Goal: Transaction & Acquisition: Register for event/course

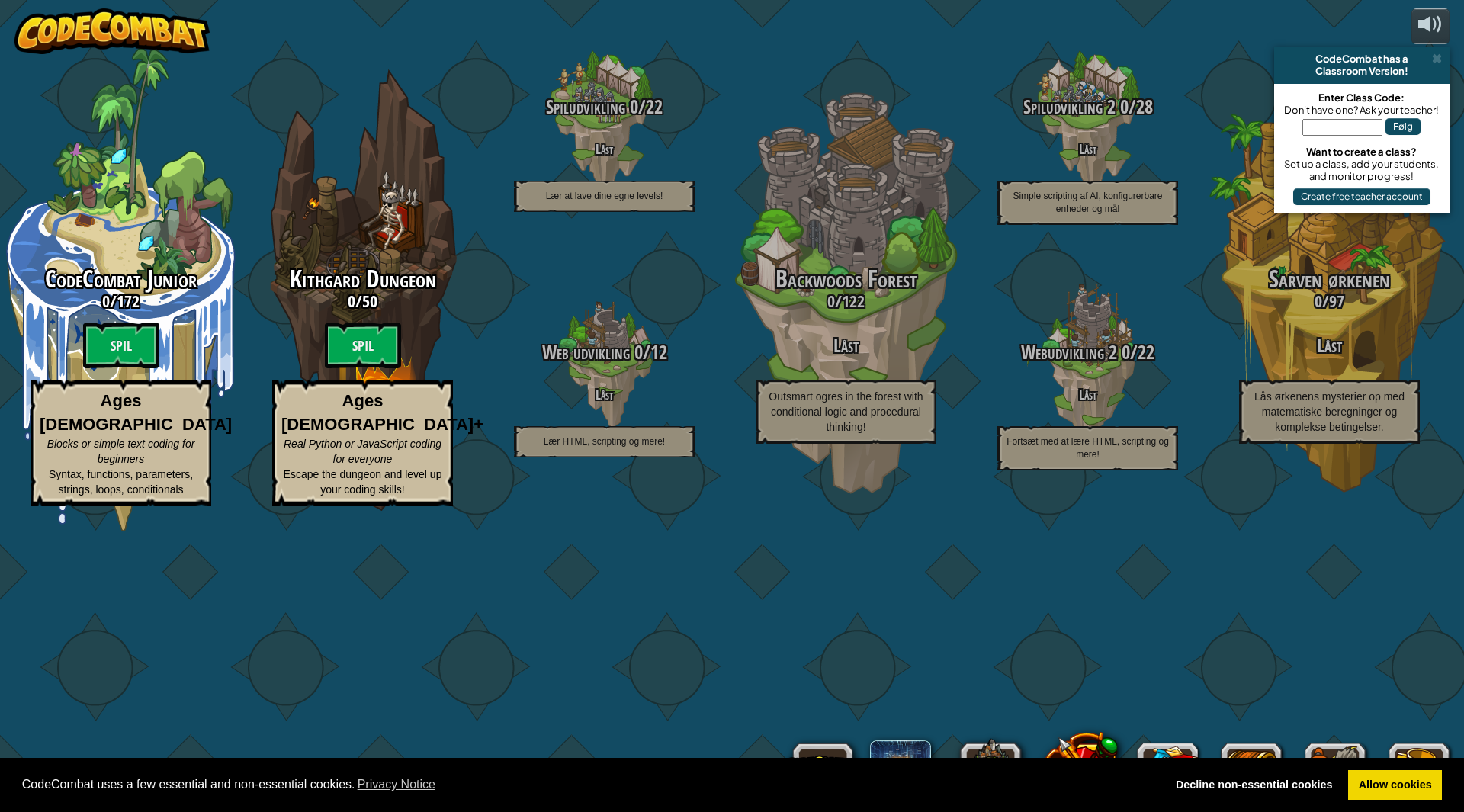
select select "da"
click at [1410, 775] on link "Allow cookies" at bounding box center [1395, 784] width 94 height 30
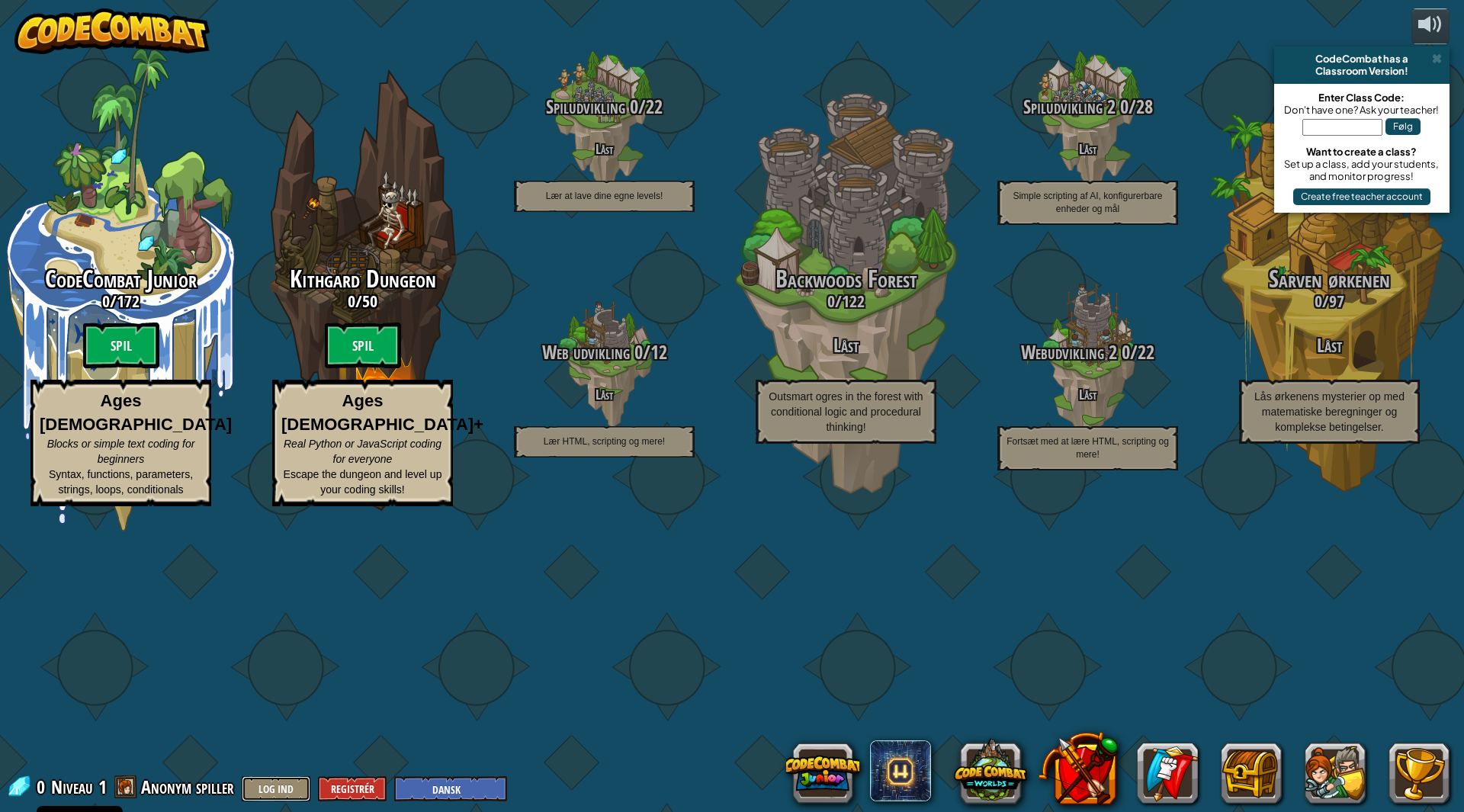
click at [293, 783] on button "Log Ind" at bounding box center [276, 788] width 69 height 25
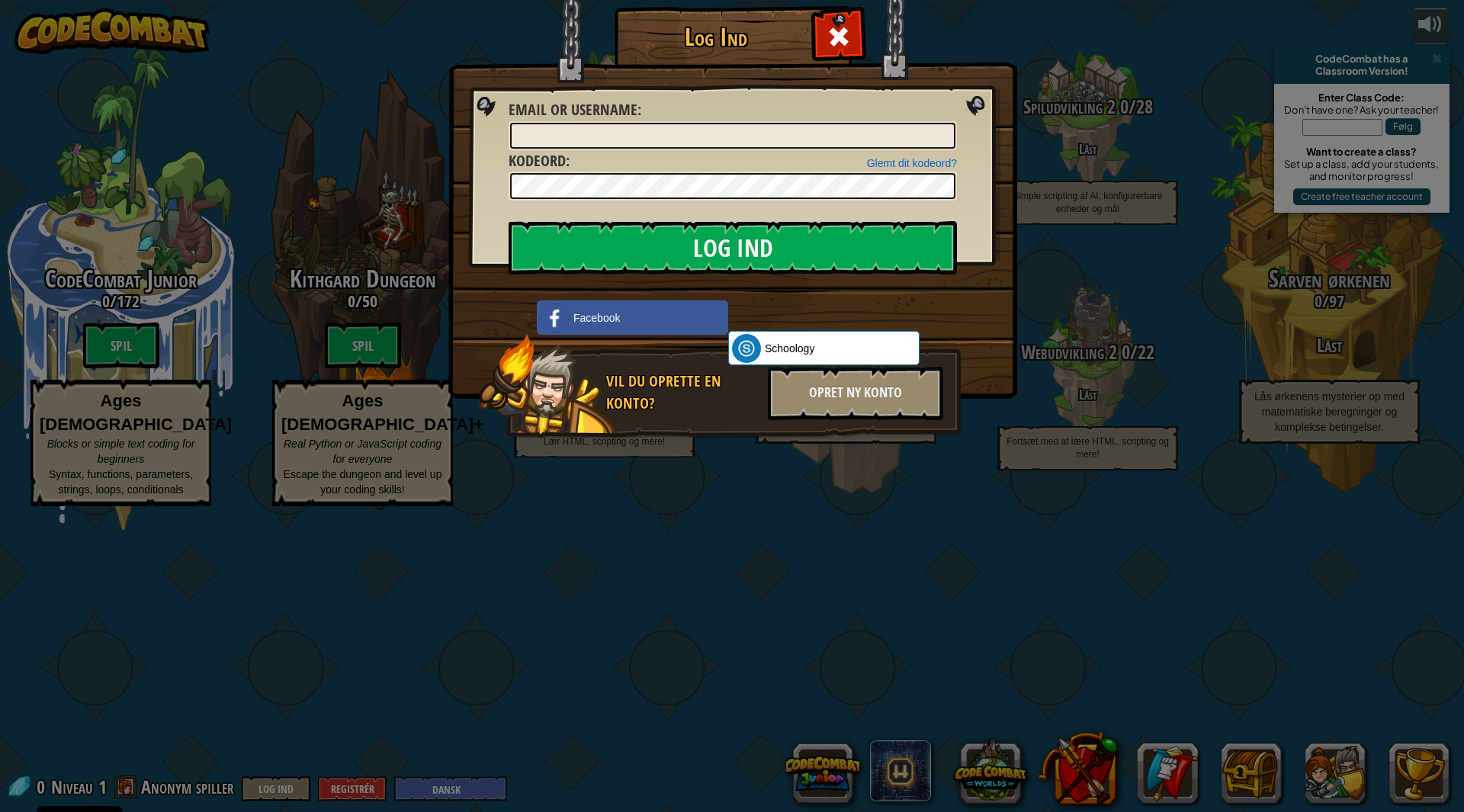
click at [389, 88] on div "Log Ind Ukendt Fejl Email or Username : Glemt dit kodeord? Kodeord : Log Ind Lo…" at bounding box center [732, 406] width 1464 height 812
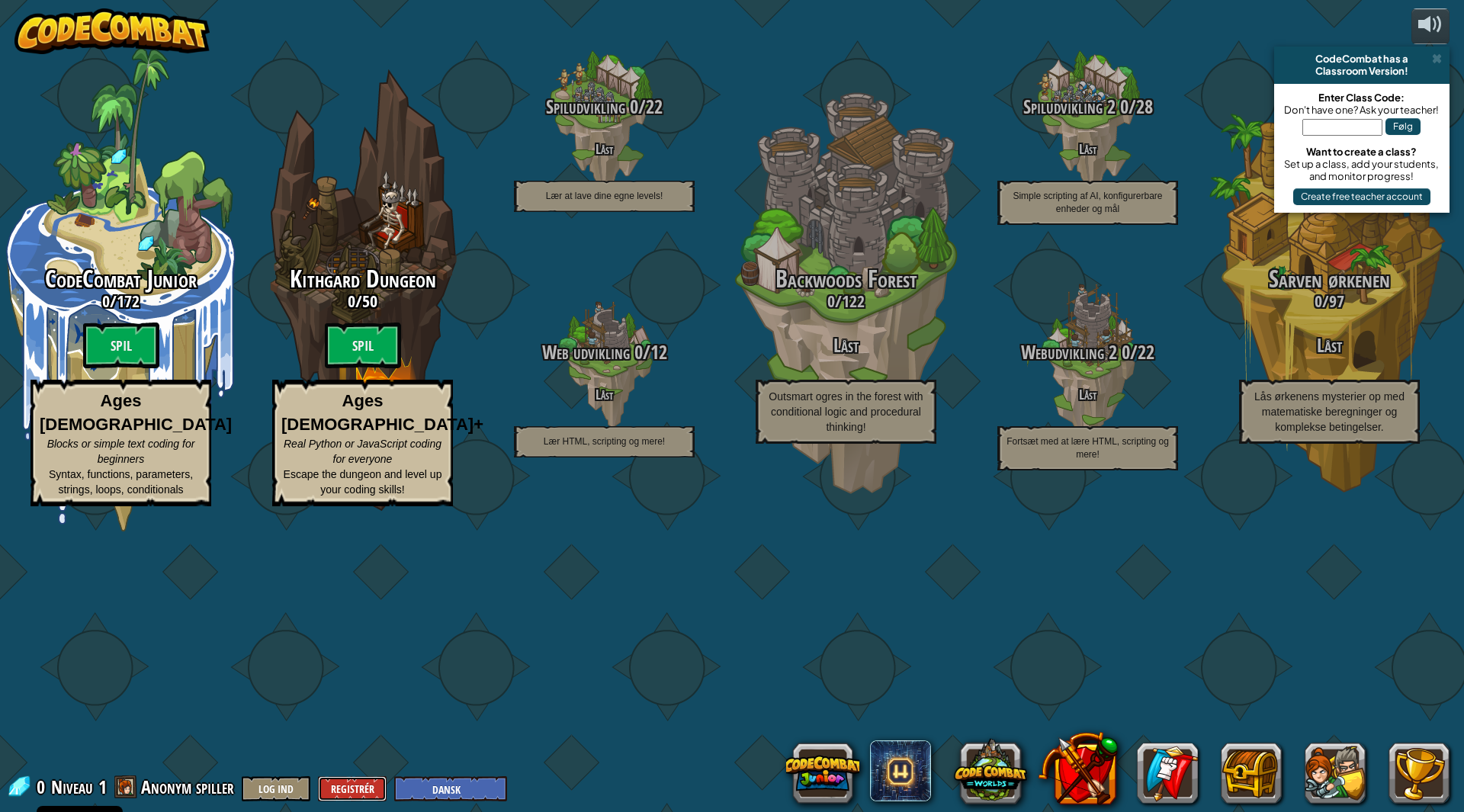
click at [356, 784] on button "Registrér" at bounding box center [352, 788] width 69 height 25
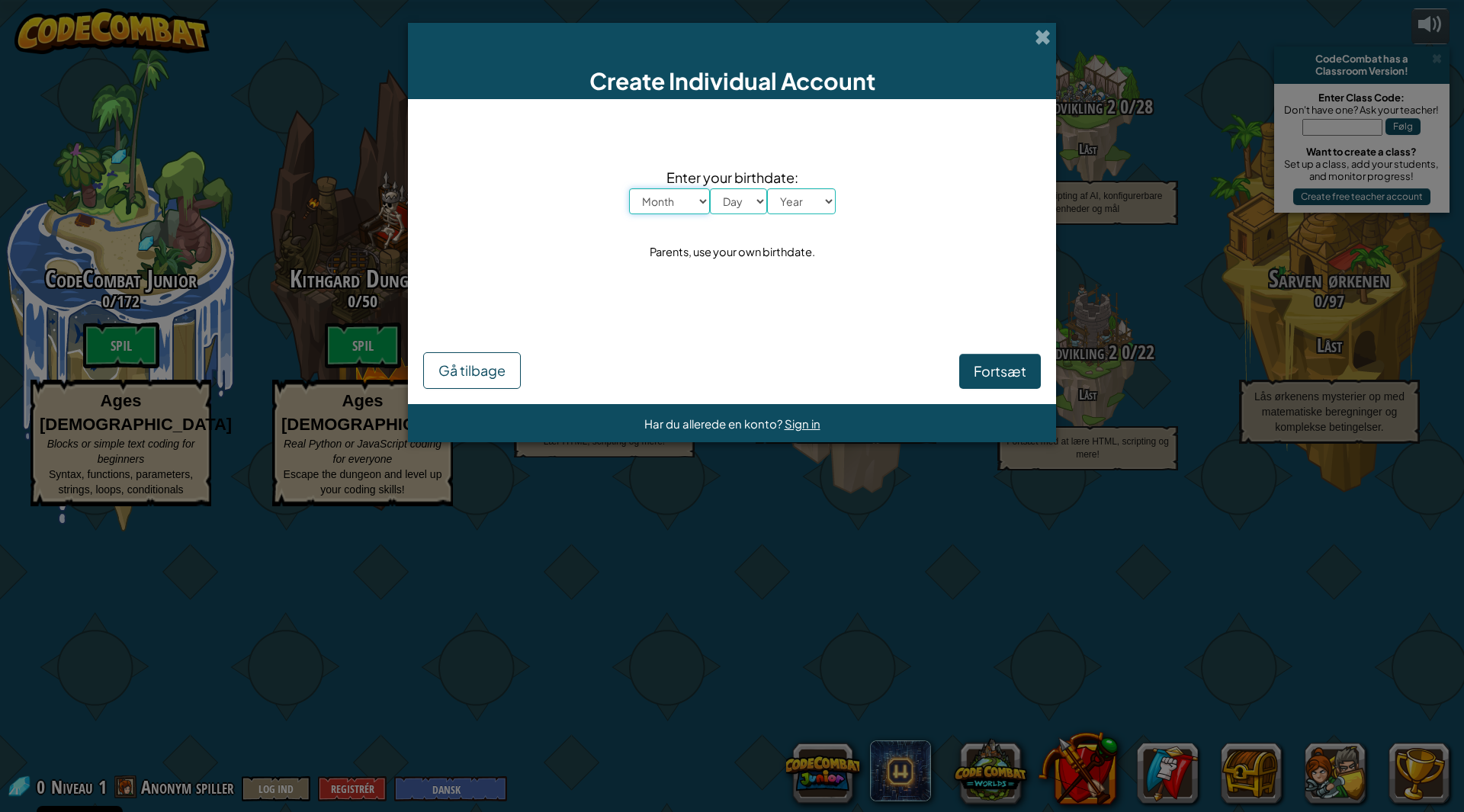
click at [656, 198] on select "Month January February March April May June July August September October Novem…" at bounding box center [669, 202] width 81 height 26
click at [514, 192] on div "Enter your birthdate: Month January February March April May June July August S…" at bounding box center [732, 215] width 617 height 202
click at [1051, 38] on div "Create Individual Account" at bounding box center [732, 60] width 648 height 76
click at [1043, 37] on span at bounding box center [1043, 37] width 16 height 16
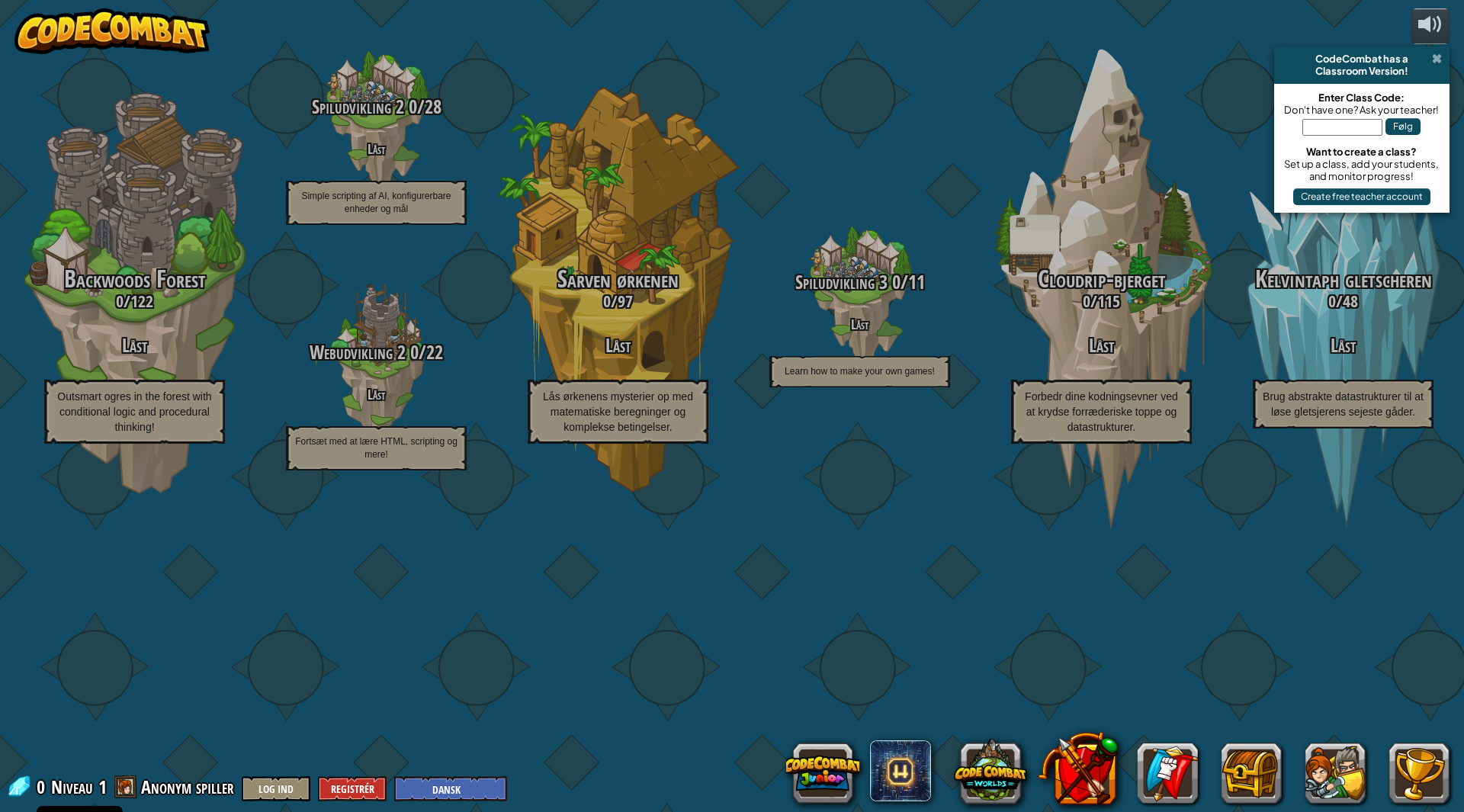
click at [1437, 57] on span at bounding box center [1437, 58] width 10 height 12
